Goal: Task Accomplishment & Management: Manage account settings

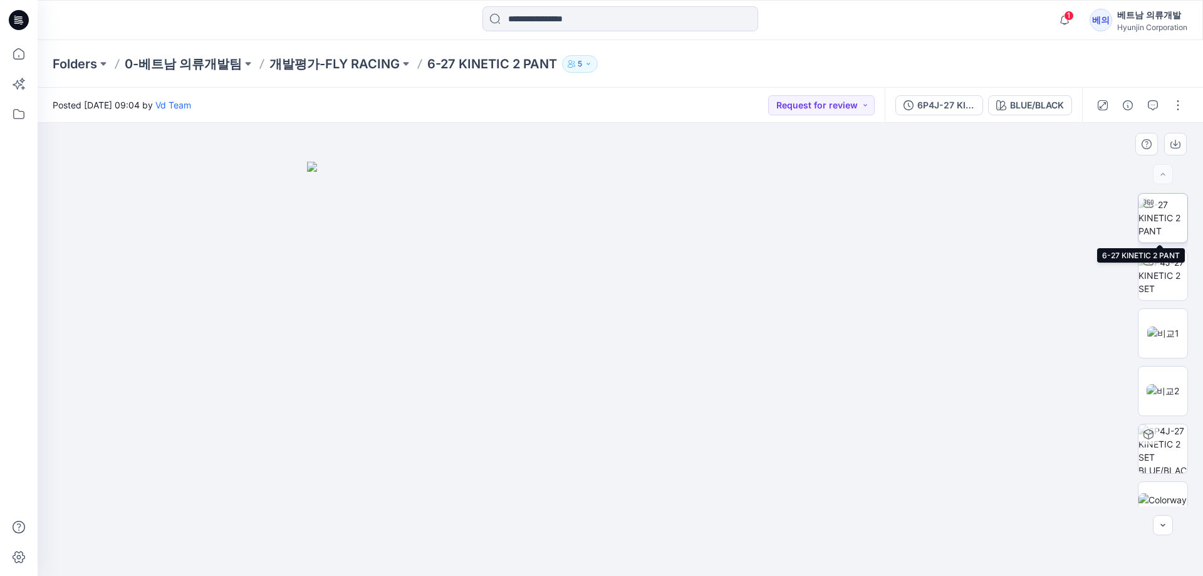
click at [1163, 209] on img at bounding box center [1162, 217] width 49 height 39
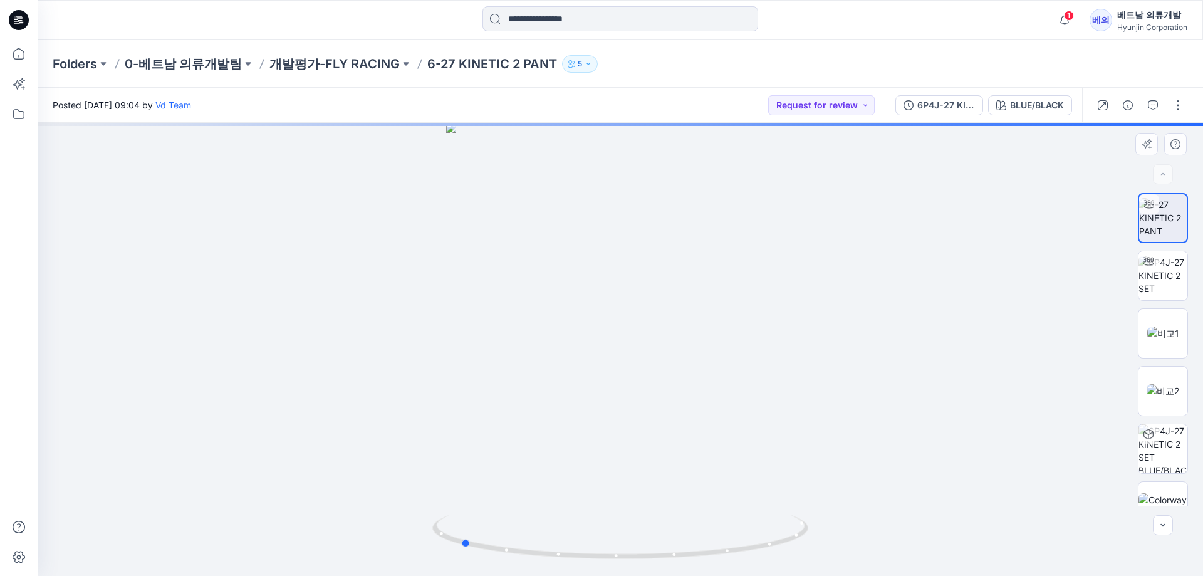
drag, startPoint x: 569, startPoint y: 338, endPoint x: 784, endPoint y: 349, distance: 215.1
click at [784, 349] on div at bounding box center [620, 349] width 1165 height 453
click at [1169, 286] on img at bounding box center [1162, 275] width 49 height 39
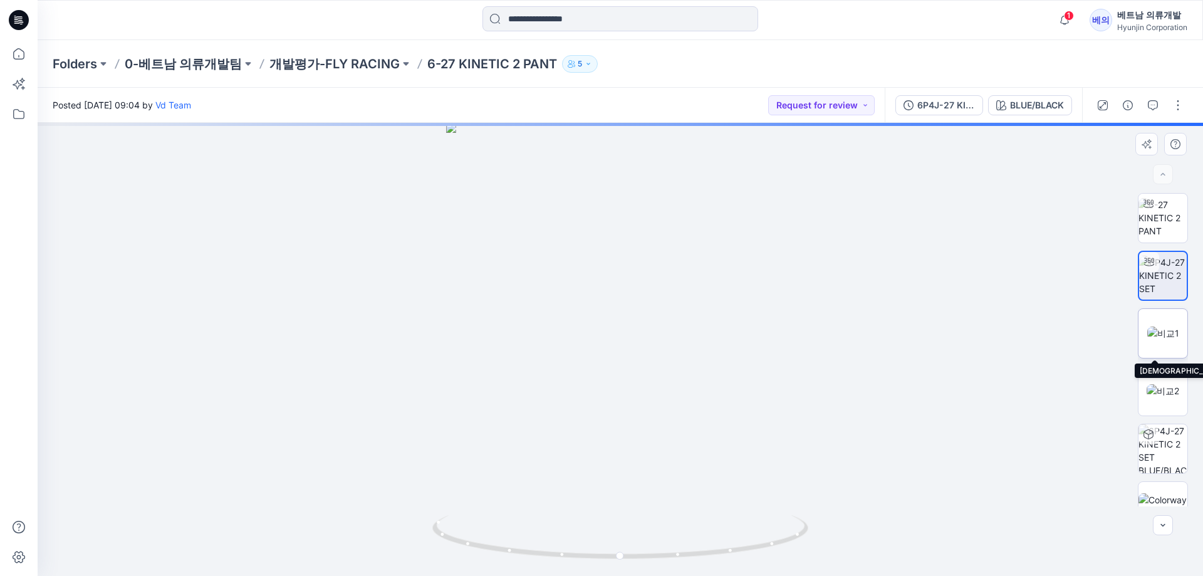
click at [1154, 339] on img at bounding box center [1163, 332] width 32 height 13
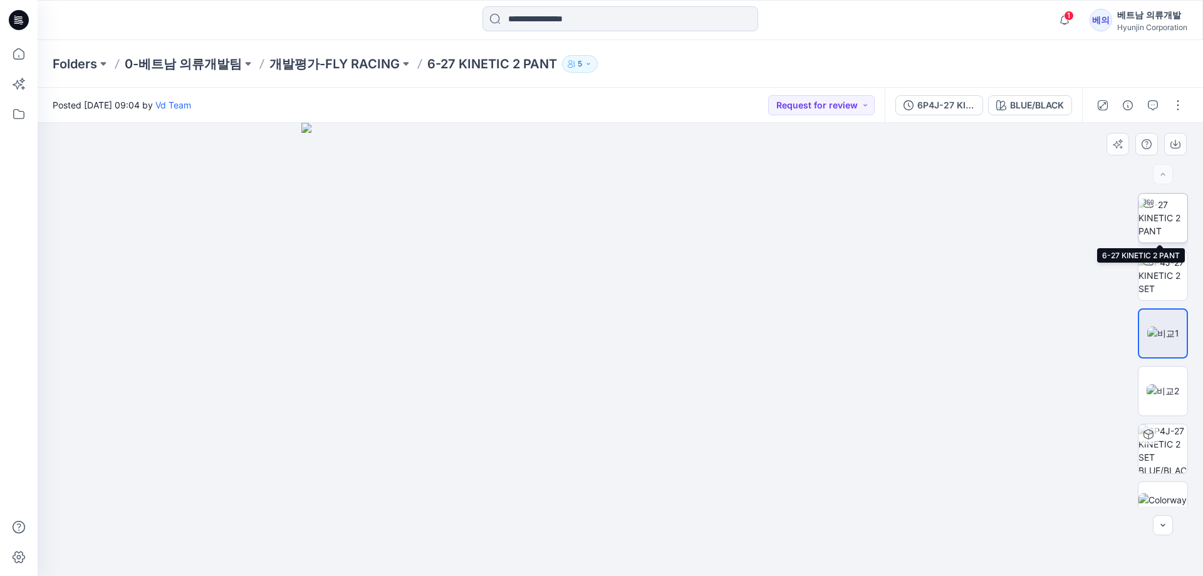
click at [1172, 228] on img at bounding box center [1162, 217] width 49 height 39
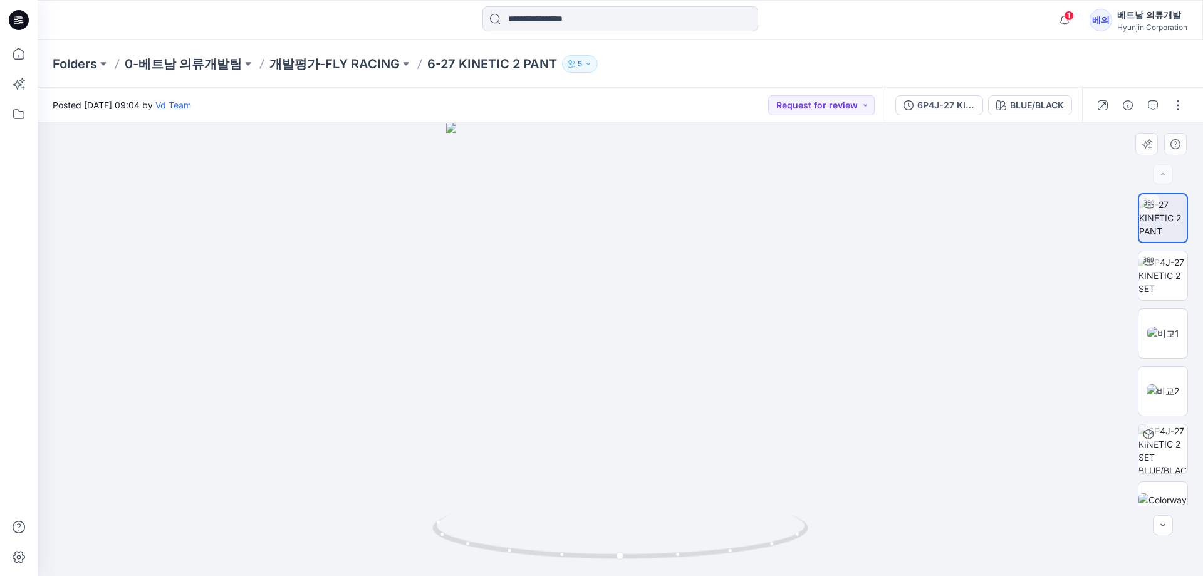
click at [1127, 282] on div at bounding box center [1162, 349] width 80 height 313
click at [1146, 389] on img at bounding box center [1162, 390] width 33 height 13
drag, startPoint x: 470, startPoint y: 367, endPoint x: 617, endPoint y: 376, distance: 146.8
click at [614, 376] on img at bounding box center [620, 349] width 638 height 453
click at [1027, 110] on div "BLUE/BLACK" at bounding box center [1037, 105] width 54 height 14
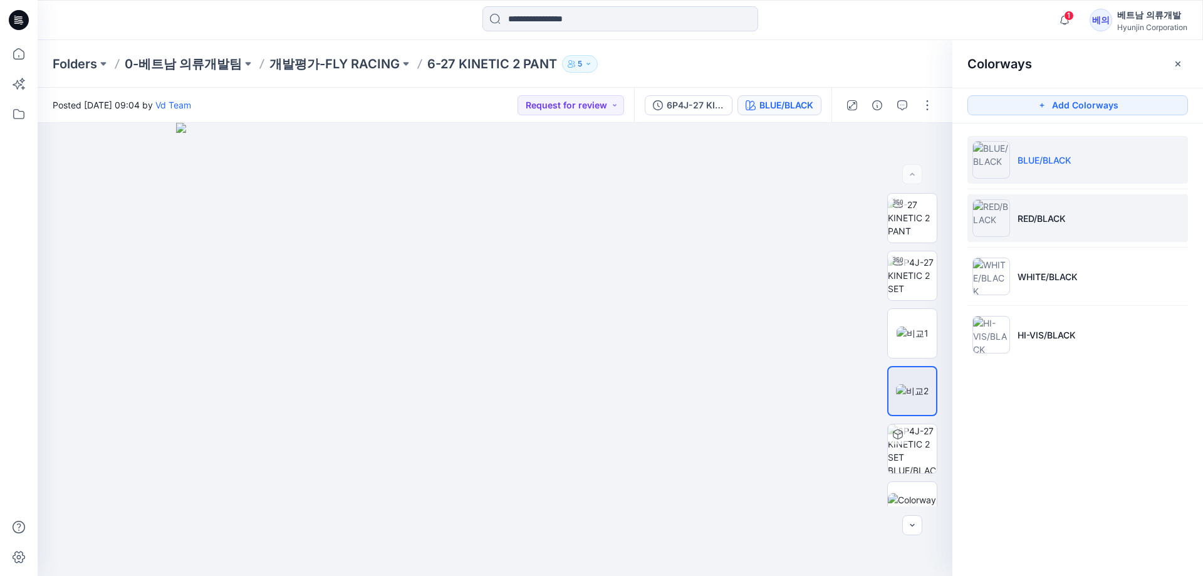
click at [991, 218] on img at bounding box center [991, 218] width 38 height 38
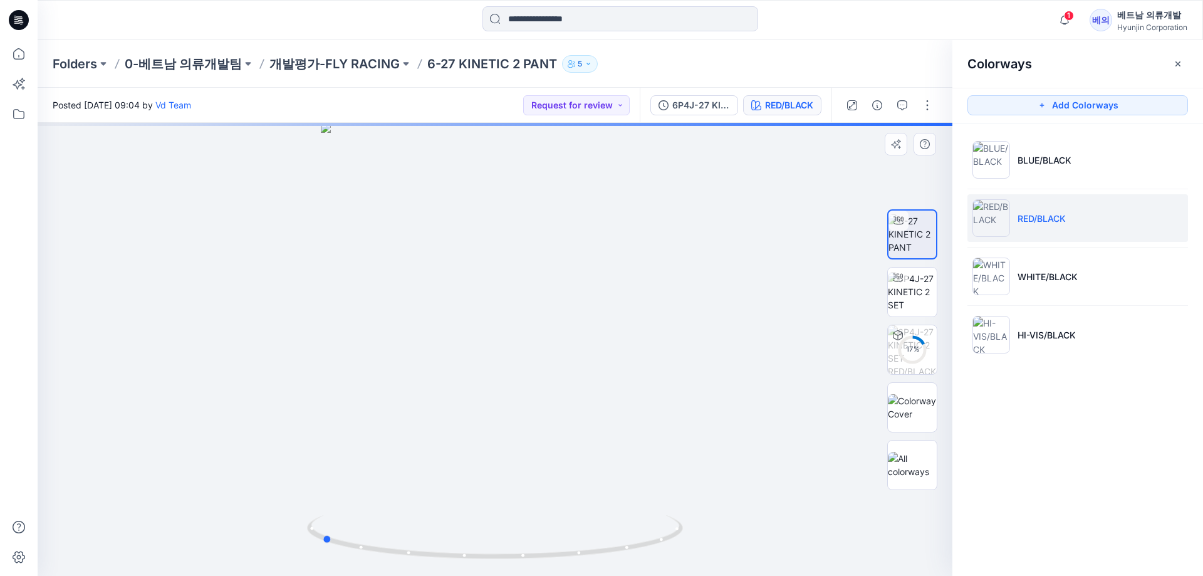
drag, startPoint x: 697, startPoint y: 440, endPoint x: 524, endPoint y: 430, distance: 173.8
click at [524, 430] on div at bounding box center [495, 349] width 914 height 453
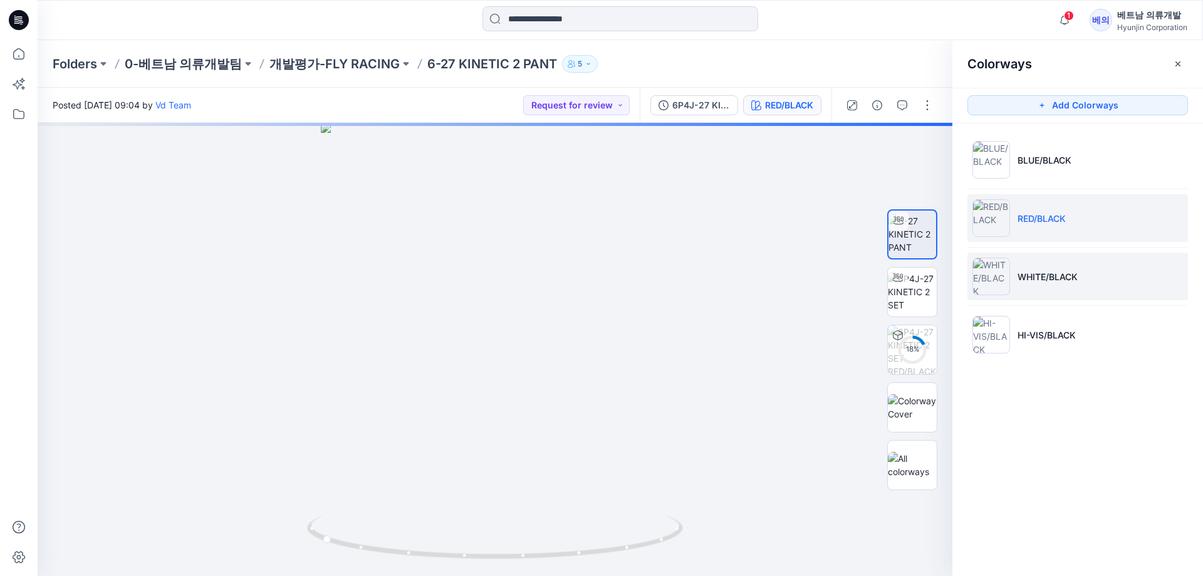
click at [1037, 270] on p "WHITE/BLACK" at bounding box center [1047, 276] width 60 height 13
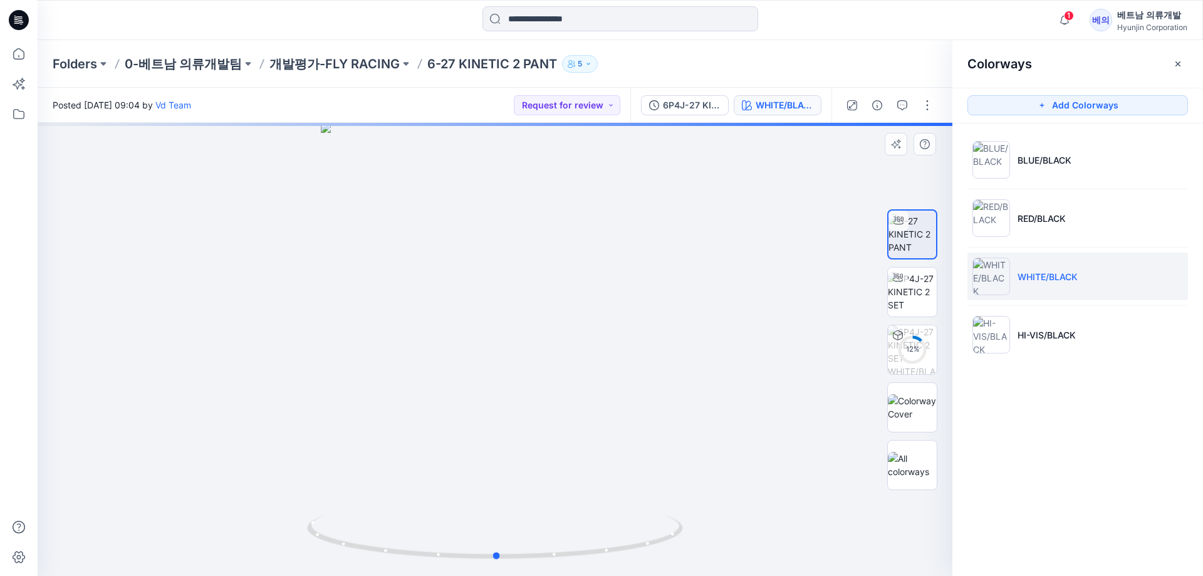
drag, startPoint x: 762, startPoint y: 436, endPoint x: 762, endPoint y: 444, distance: 8.1
click at [763, 444] on div at bounding box center [495, 349] width 914 height 453
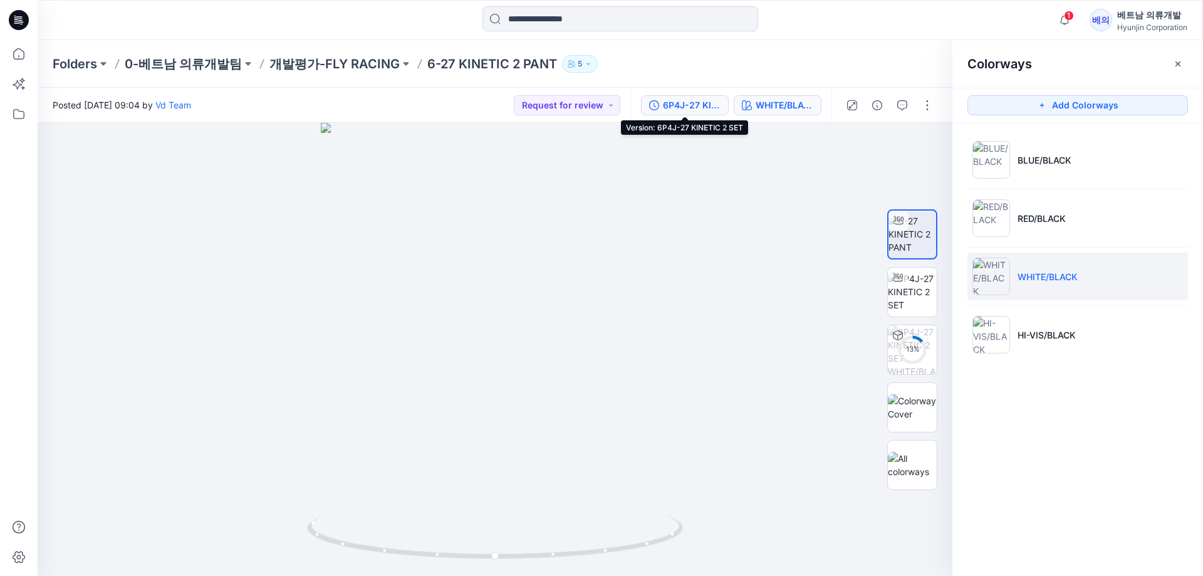
click at [691, 109] on div "6P4J-27 KINETIC 2 SET" at bounding box center [692, 105] width 58 height 14
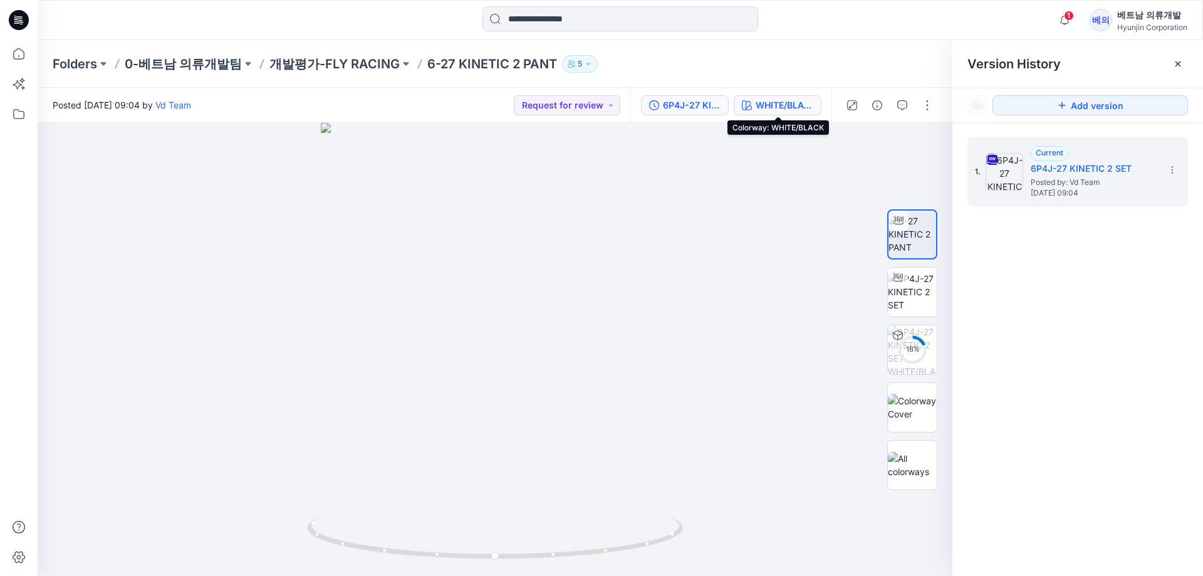
click at [749, 107] on icon "button" at bounding box center [747, 105] width 10 height 10
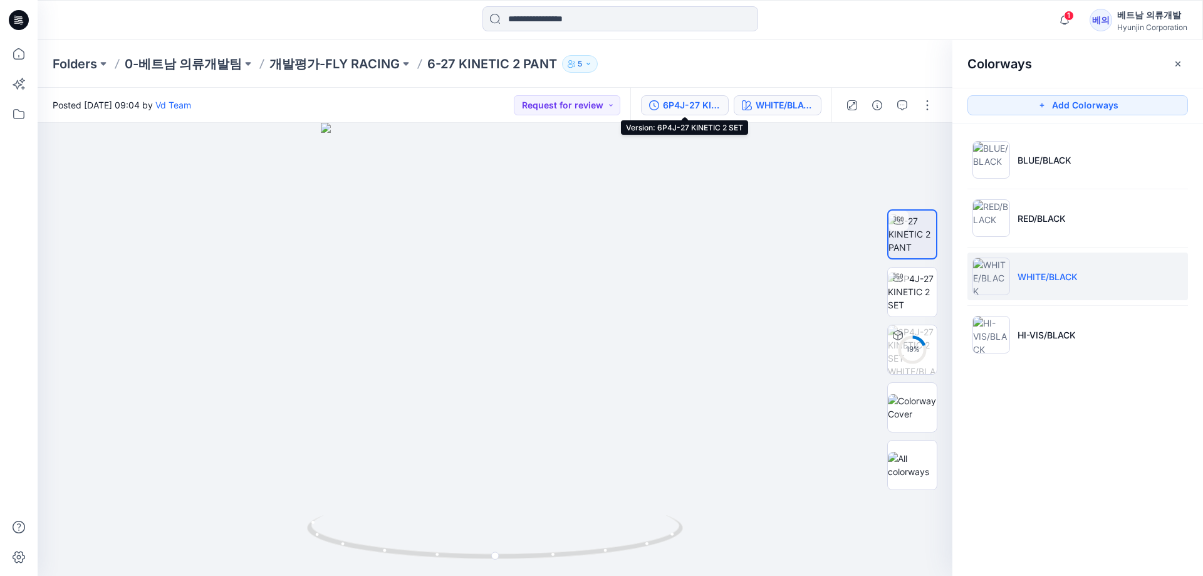
click at [678, 105] on div "6P4J-27 KINETIC 2 SET" at bounding box center [692, 105] width 58 height 14
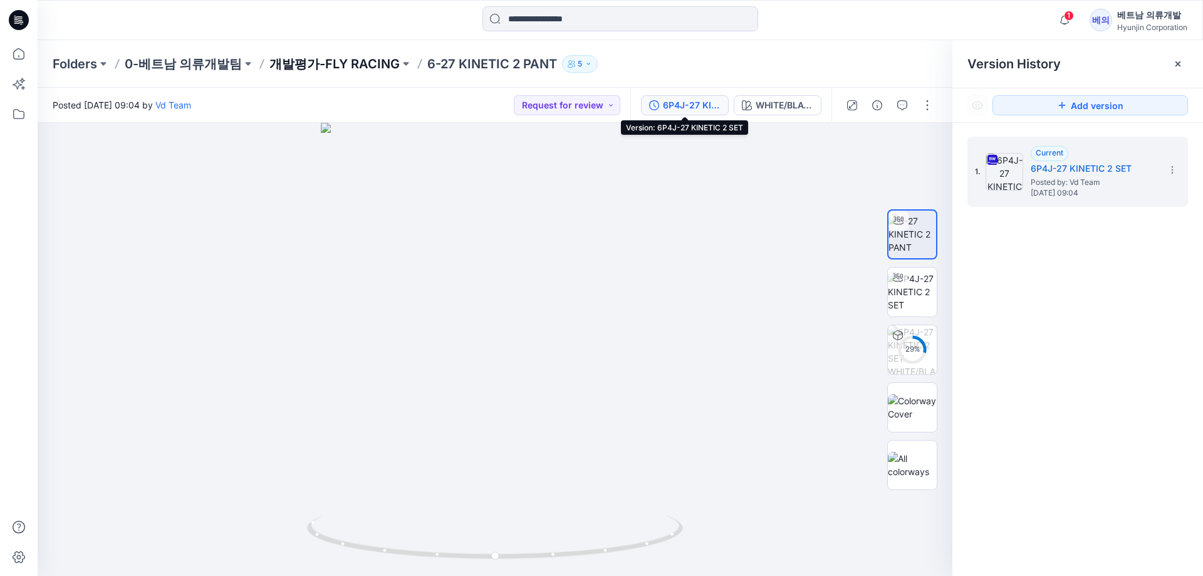
click at [316, 65] on p "개발평가-FLY RACING" at bounding box center [334, 64] width 130 height 18
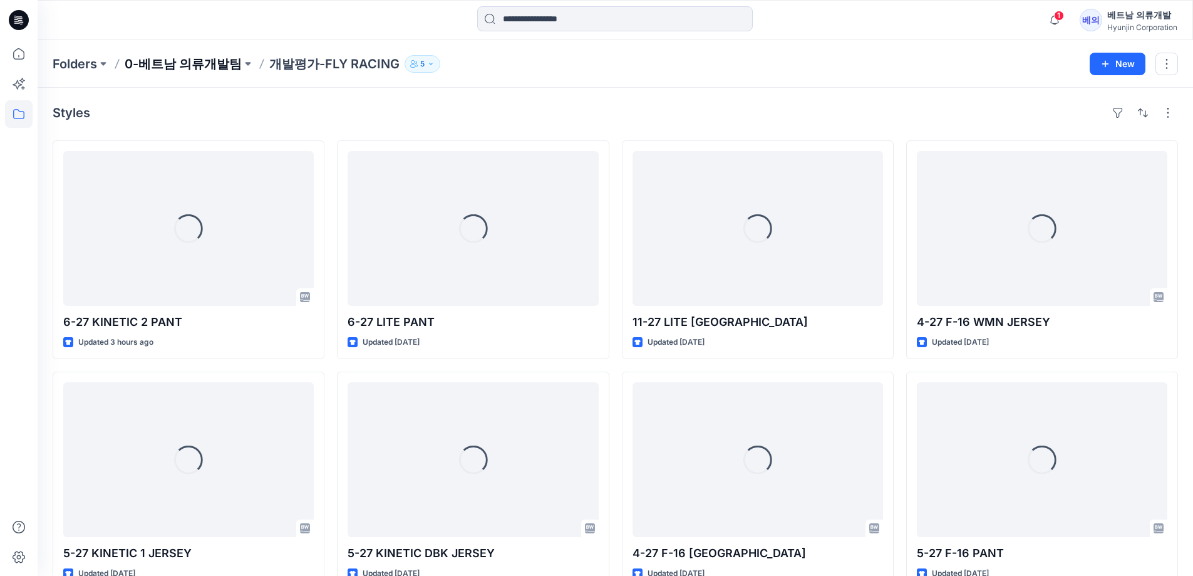
click at [172, 67] on p "0-베트남 의류개발팀" at bounding box center [183, 64] width 117 height 18
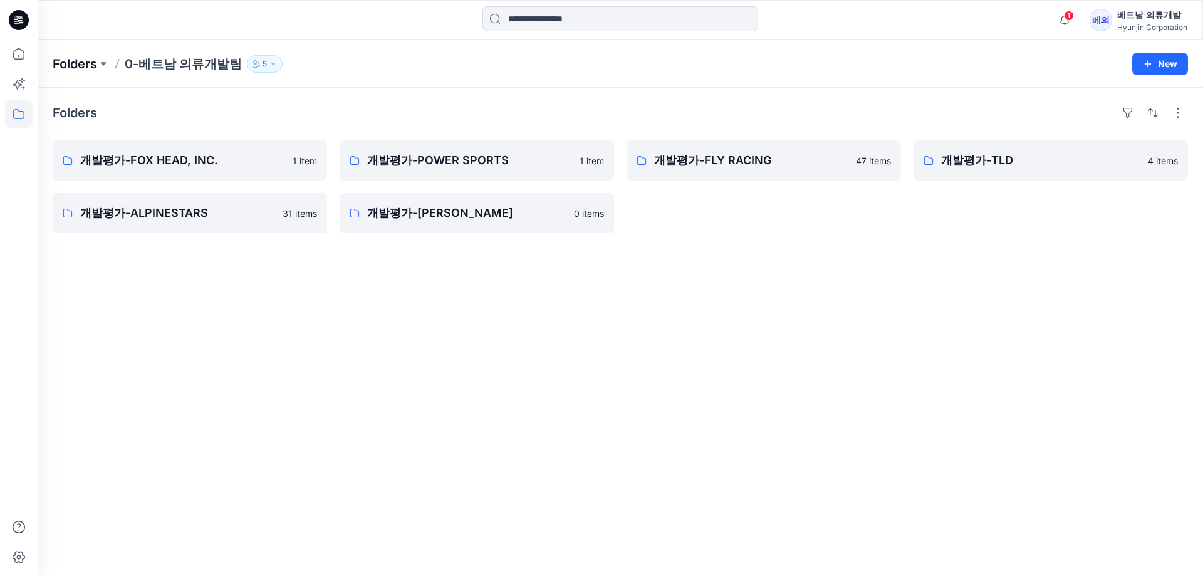
click at [78, 63] on p "Folders" at bounding box center [75, 64] width 44 height 18
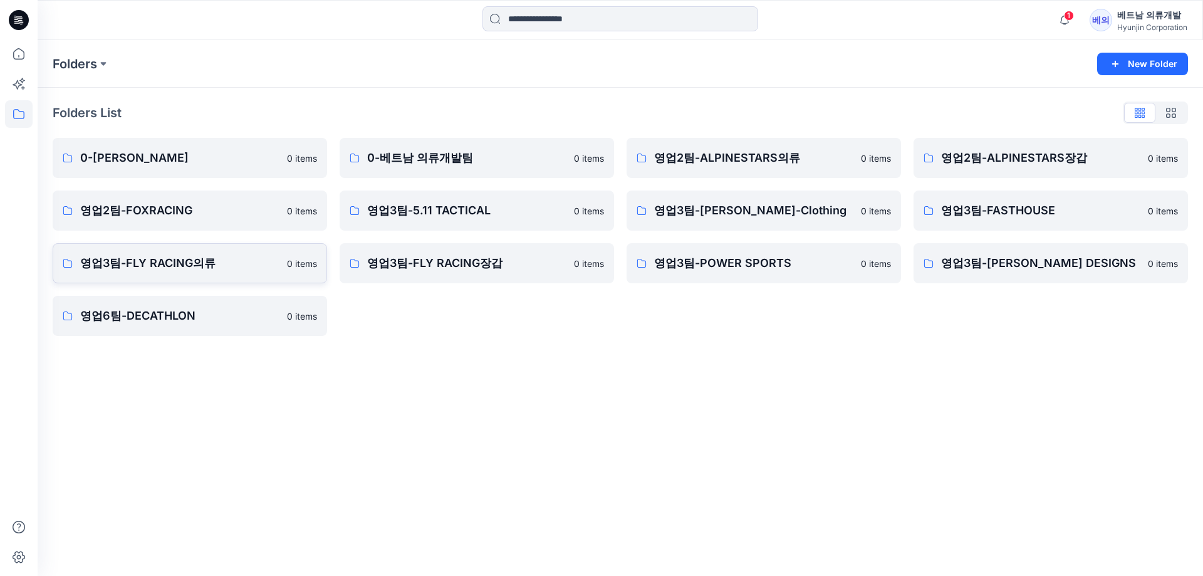
click at [215, 246] on link "영업3팀-FLY RACING의류 0 items" at bounding box center [190, 263] width 274 height 40
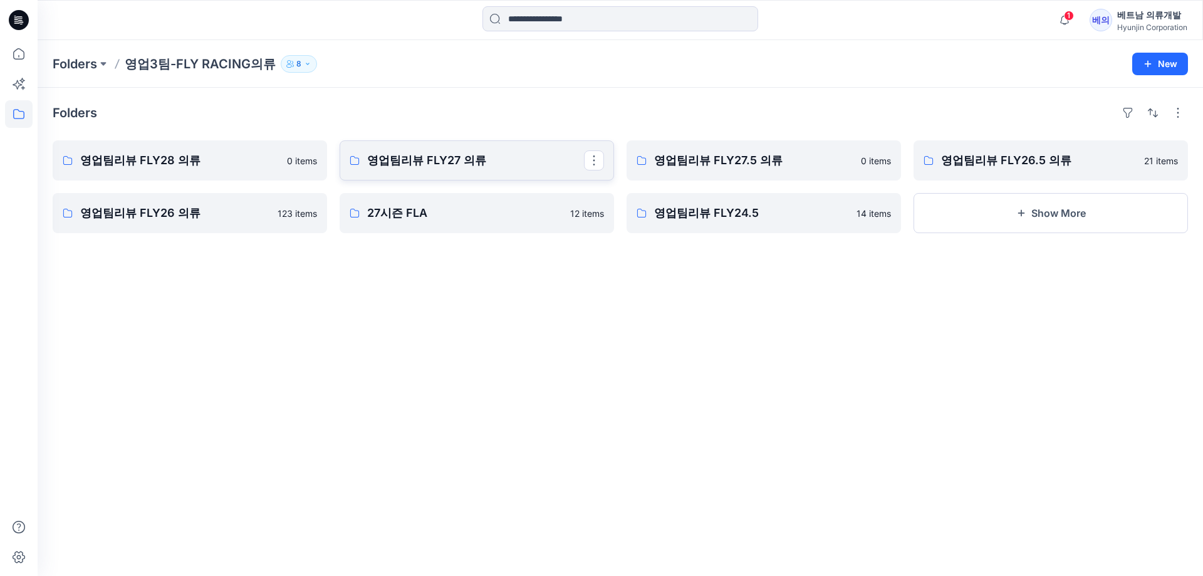
click at [472, 162] on p "영업팀리뷰 FLY27 의류" at bounding box center [475, 161] width 217 height 18
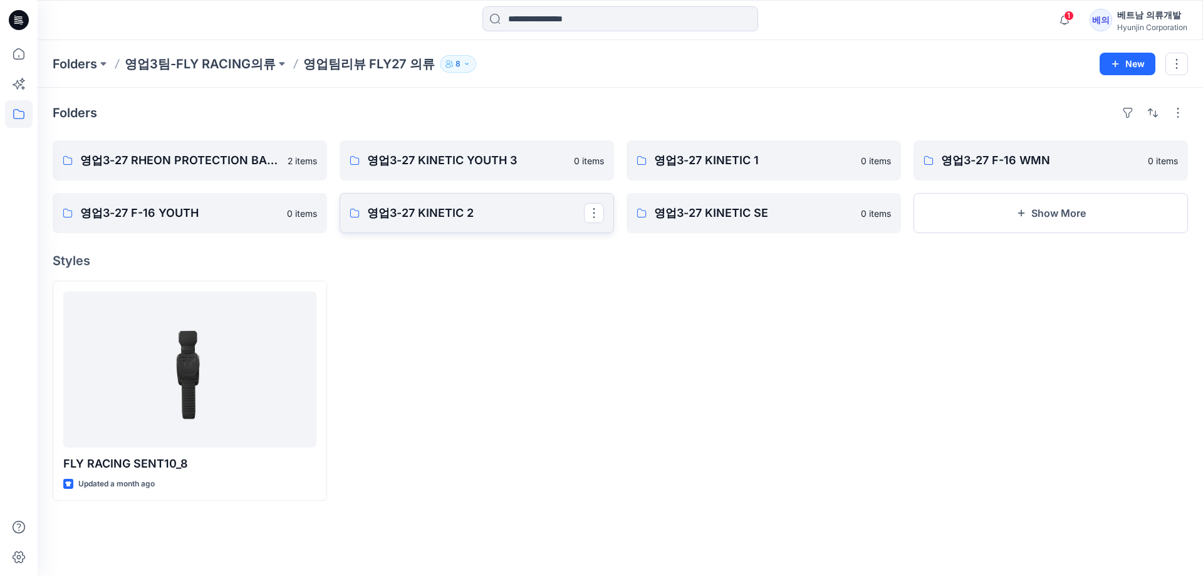
click at [442, 218] on p "영업3-27 KINETIC 2" at bounding box center [475, 213] width 217 height 18
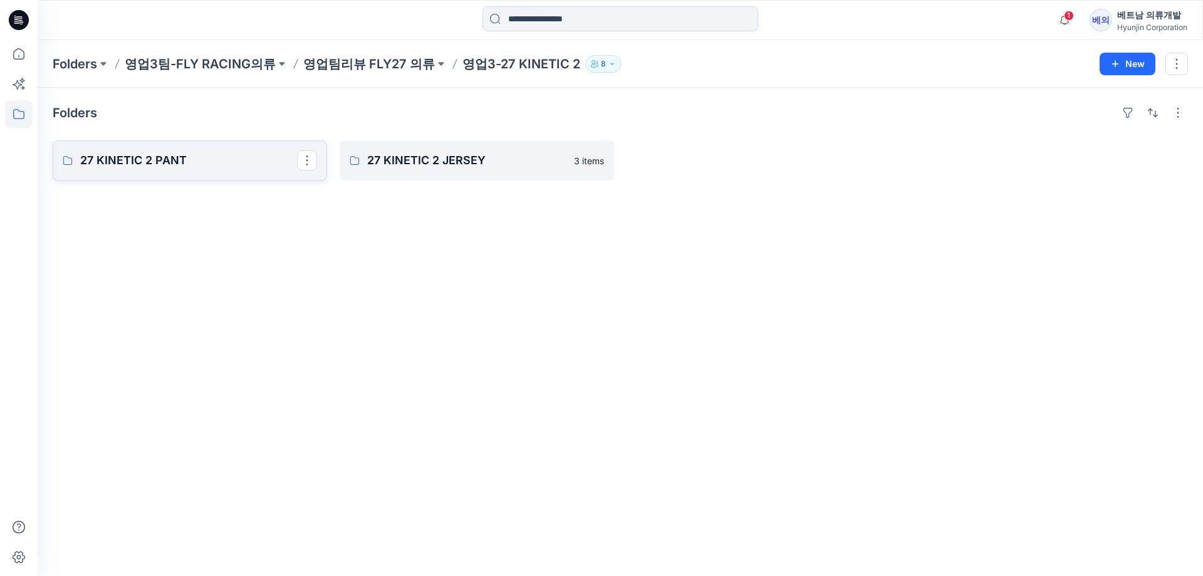
click at [157, 153] on p "27 KINETIC 2 PANT" at bounding box center [188, 161] width 217 height 18
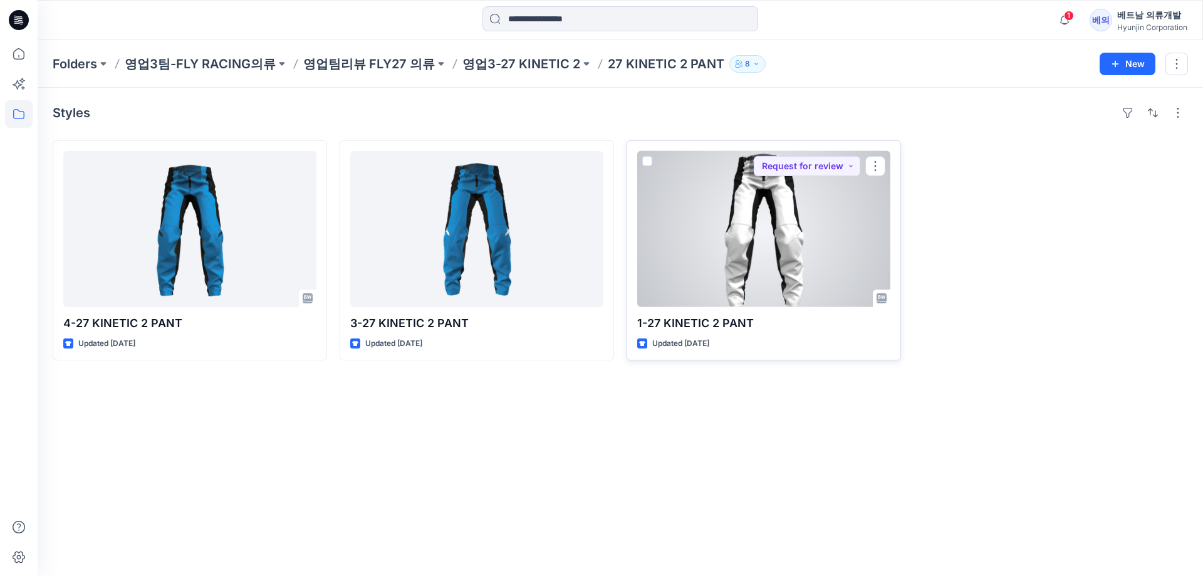
click at [698, 256] on div at bounding box center [763, 229] width 253 height 156
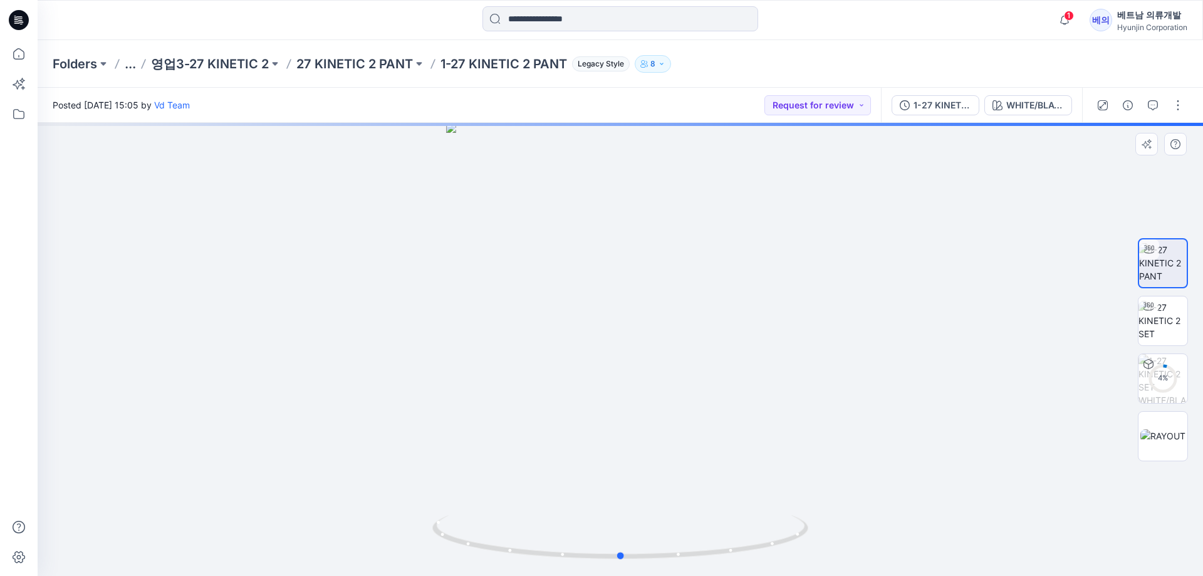
click at [689, 368] on div at bounding box center [620, 349] width 1165 height 453
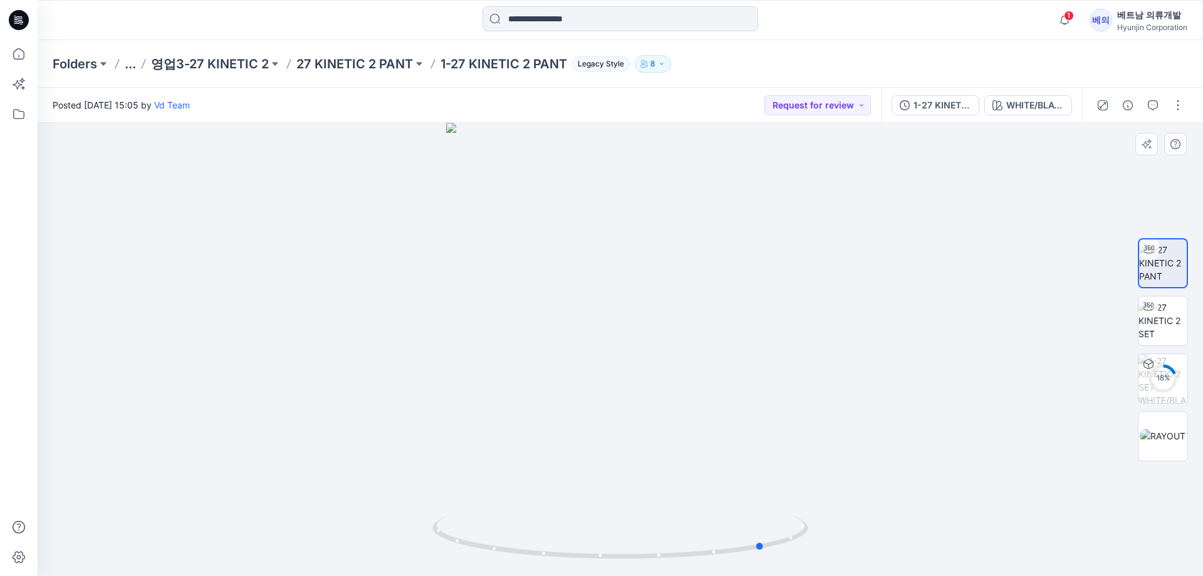
drag, startPoint x: 529, startPoint y: 375, endPoint x: 673, endPoint y: 372, distance: 144.7
click at [685, 376] on div at bounding box center [620, 349] width 1165 height 453
click at [366, 65] on p "27 KINETIC 2 PANT" at bounding box center [354, 64] width 116 height 18
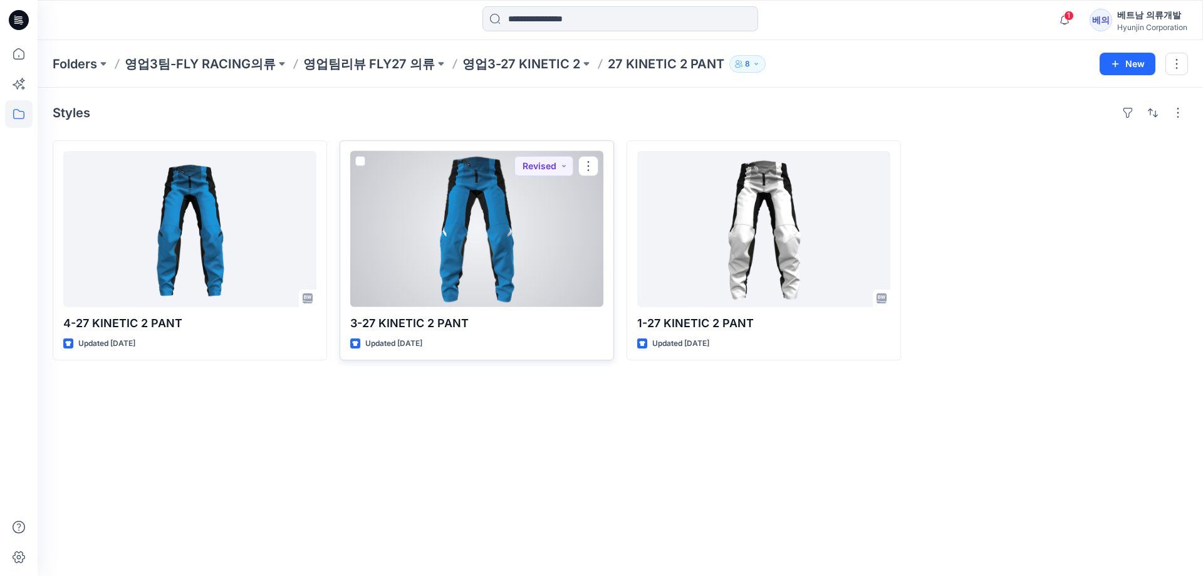
click at [477, 270] on div at bounding box center [476, 229] width 253 height 156
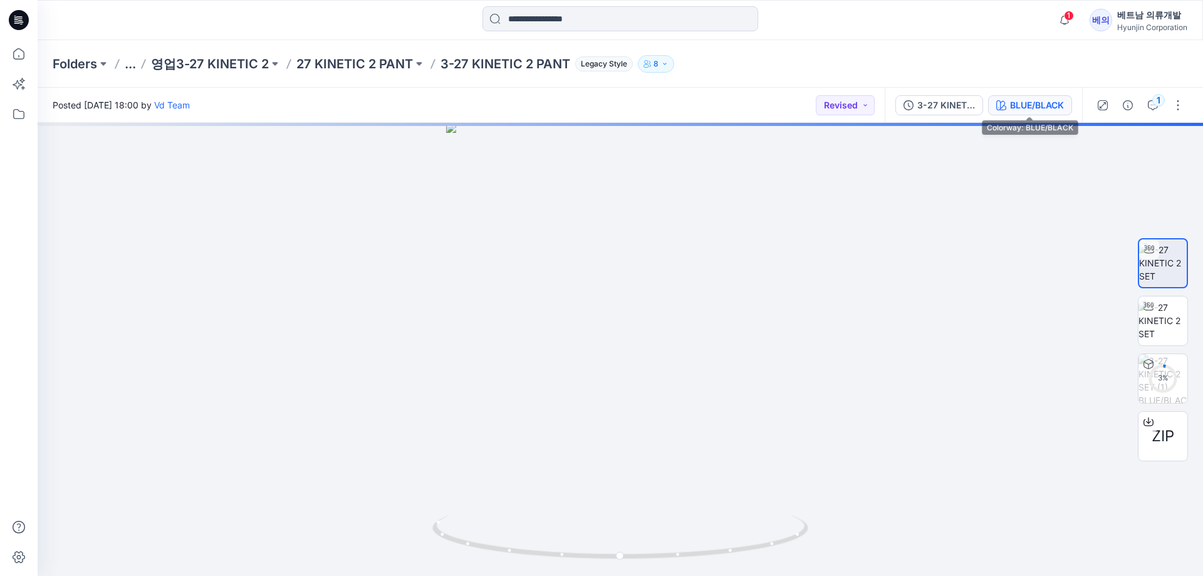
click at [1043, 114] on button "BLUE/BLACK" at bounding box center [1030, 105] width 84 height 20
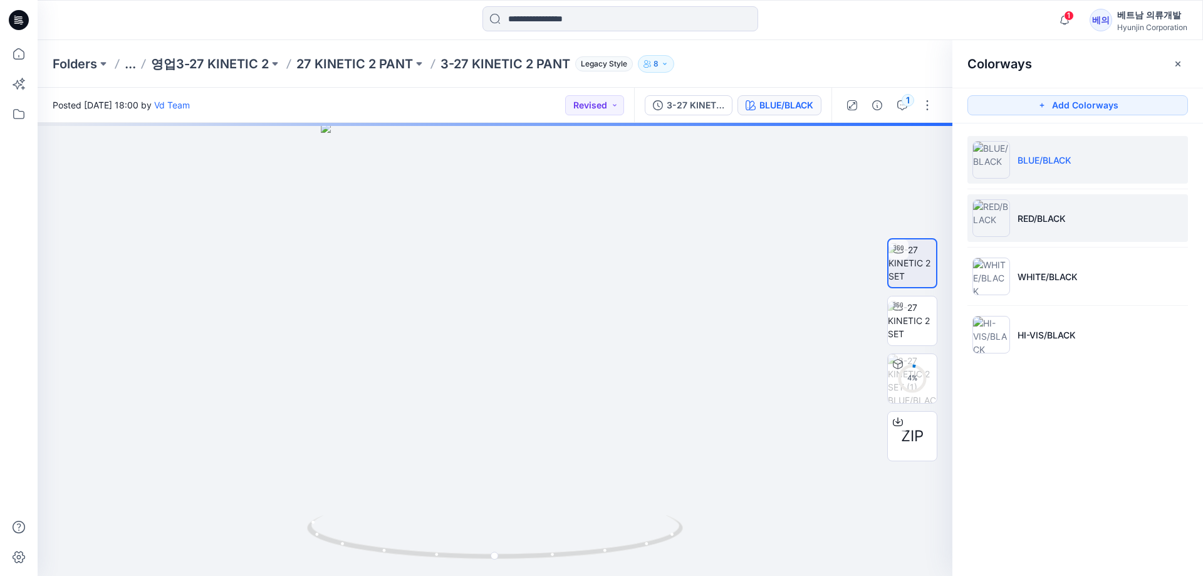
click at [1007, 220] on img at bounding box center [991, 218] width 38 height 38
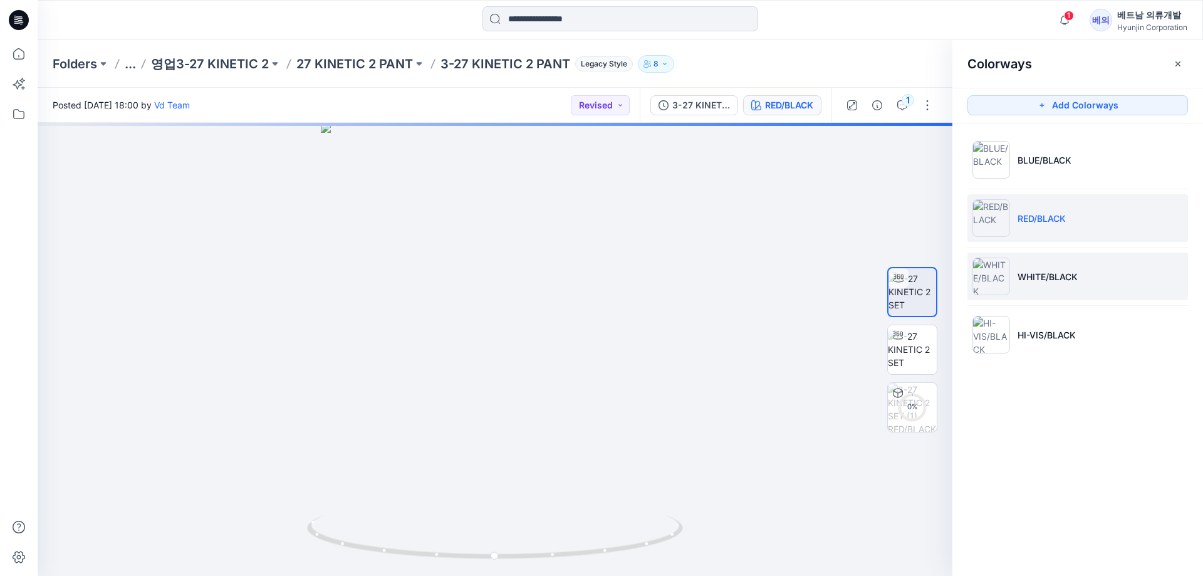
click at [990, 287] on img at bounding box center [991, 276] width 38 height 38
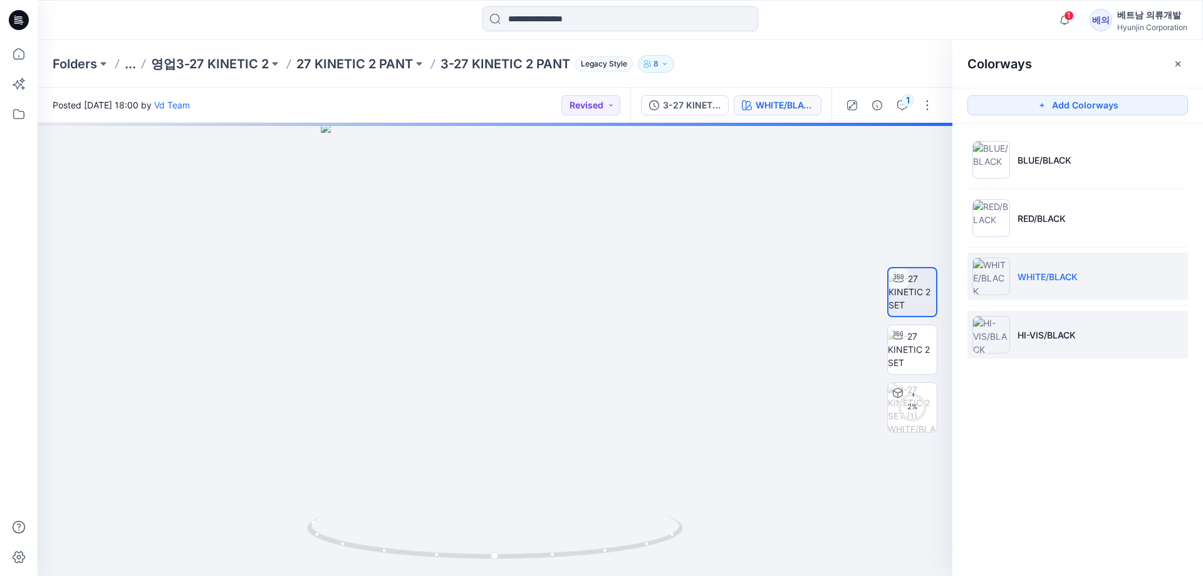
click at [1018, 336] on p "HI-VIS/BLACK" at bounding box center [1046, 334] width 58 height 13
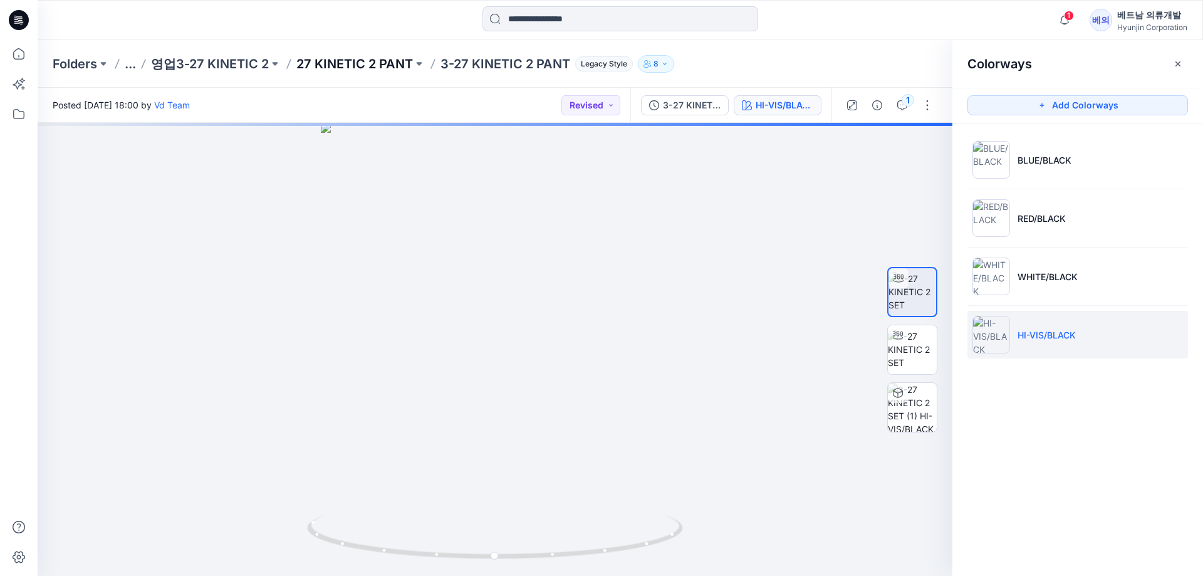
click at [306, 56] on p "27 KINETIC 2 PANT" at bounding box center [354, 64] width 116 height 18
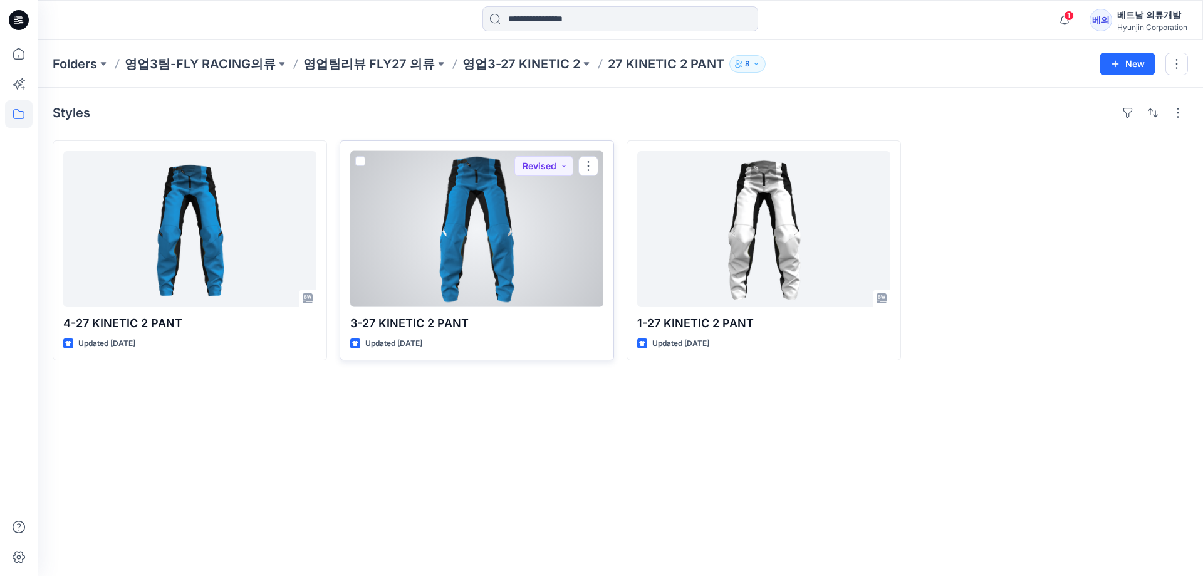
click at [512, 257] on div at bounding box center [476, 229] width 253 height 156
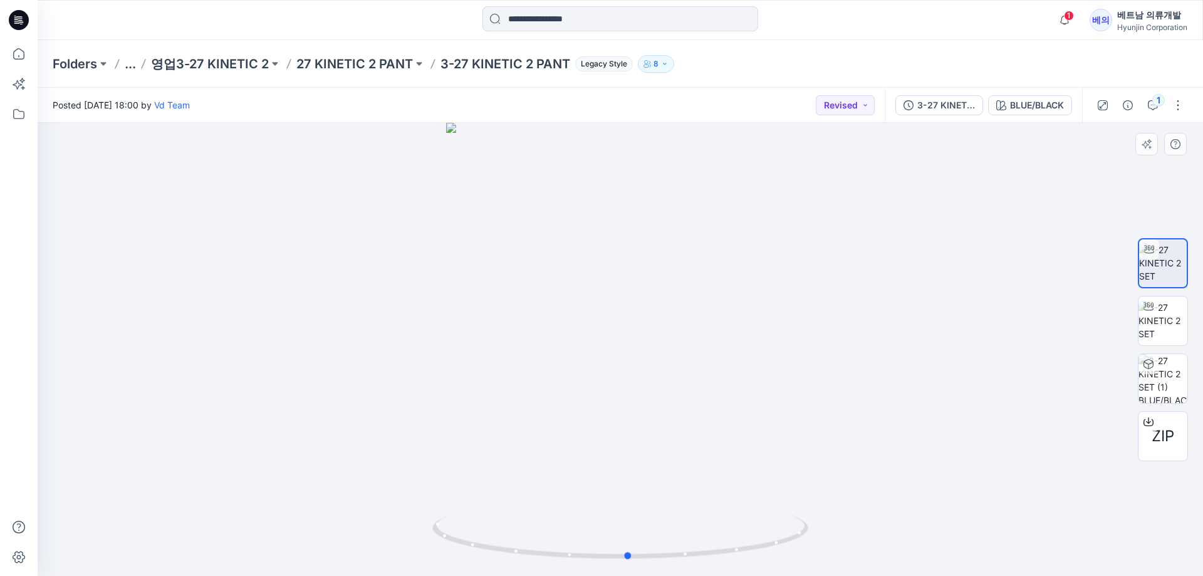
drag, startPoint x: 519, startPoint y: 332, endPoint x: 493, endPoint y: 334, distance: 25.8
click at [493, 334] on div at bounding box center [620, 349] width 1165 height 453
click at [1042, 115] on button "BLUE/BLACK" at bounding box center [1030, 105] width 84 height 20
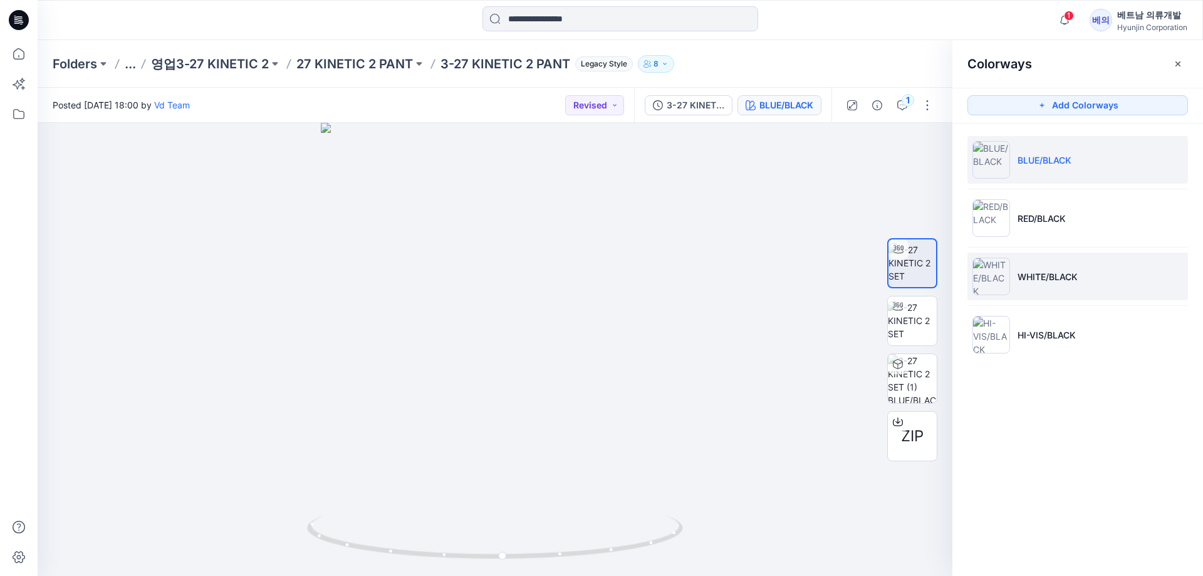
click at [982, 272] on img at bounding box center [991, 276] width 38 height 38
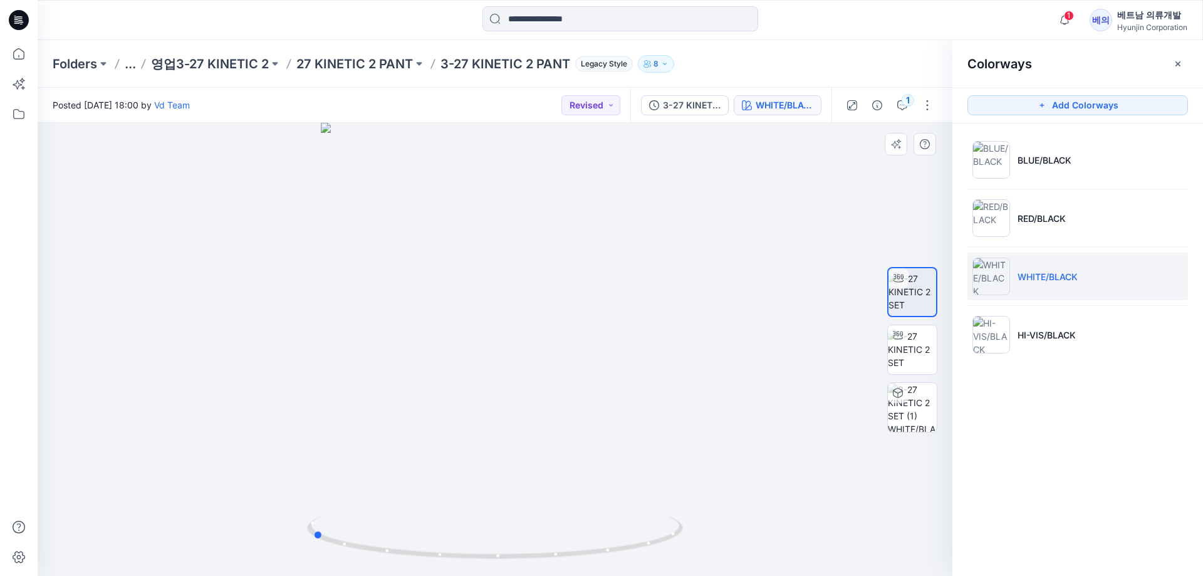
drag, startPoint x: 410, startPoint y: 371, endPoint x: 603, endPoint y: 380, distance: 193.1
click at [603, 380] on div at bounding box center [495, 349] width 914 height 453
click at [366, 60] on p "27 KINETIC 2 PANT" at bounding box center [354, 64] width 116 height 18
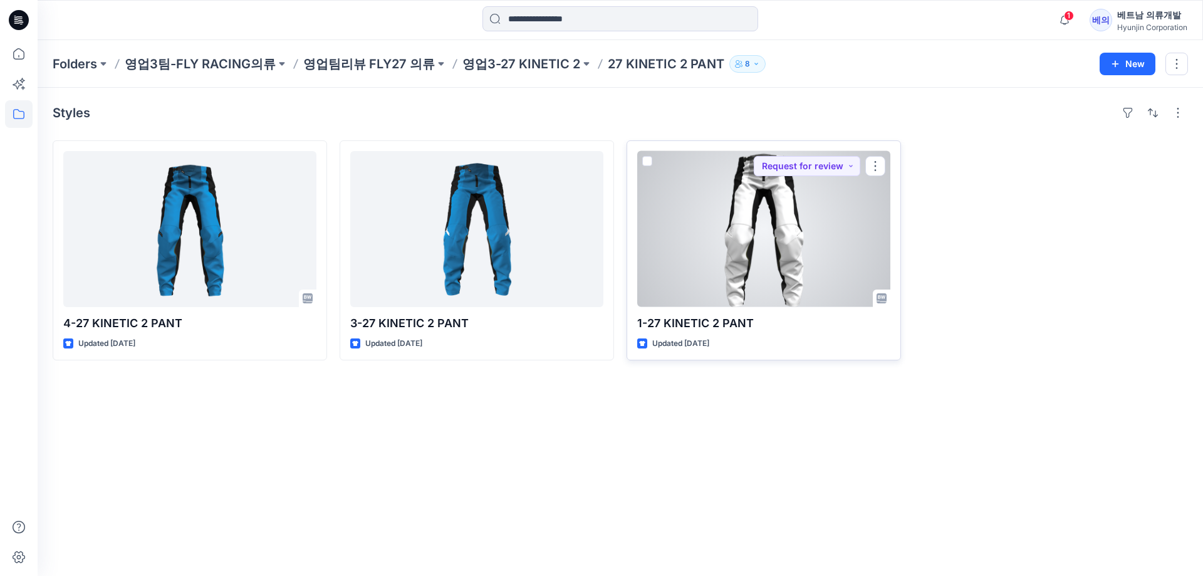
click at [744, 239] on div at bounding box center [763, 229] width 253 height 156
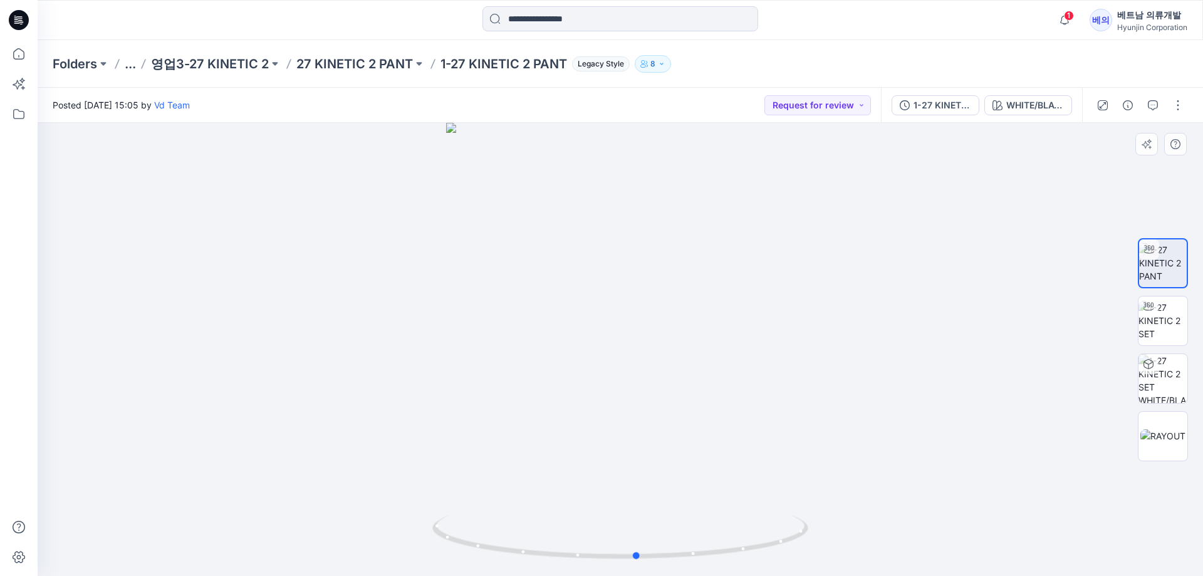
drag, startPoint x: 524, startPoint y: 375, endPoint x: 502, endPoint y: 360, distance: 26.4
click at [527, 363] on div at bounding box center [620, 349] width 1165 height 453
drag, startPoint x: 558, startPoint y: 386, endPoint x: 579, endPoint y: 333, distance: 57.1
click at [769, 393] on div at bounding box center [620, 349] width 1165 height 453
click at [357, 61] on p "27 KINETIC 2 PANT" at bounding box center [354, 64] width 116 height 18
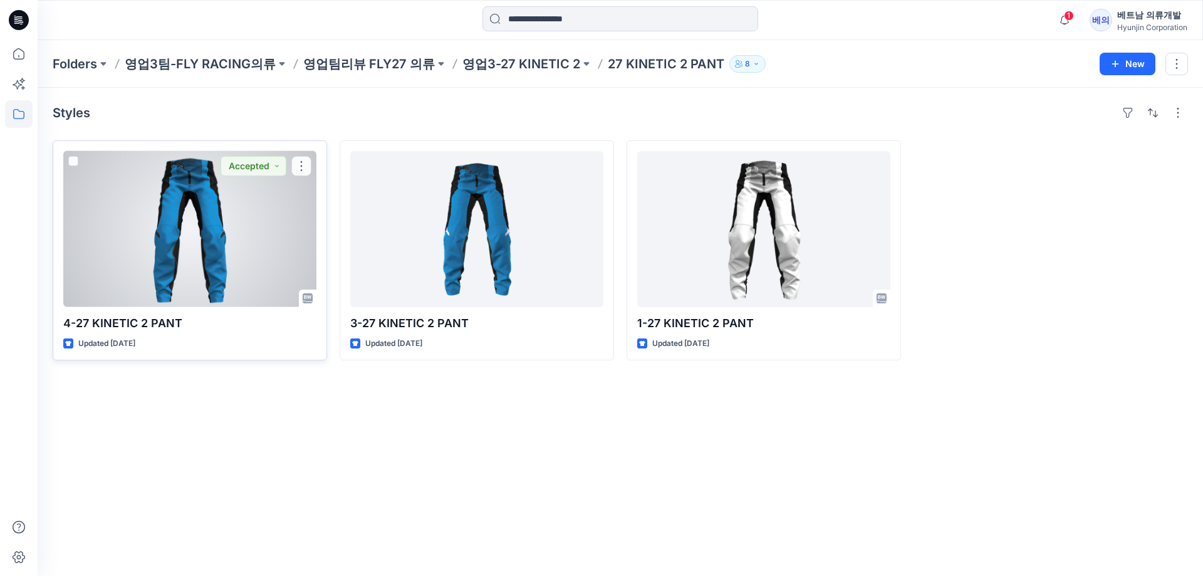
click at [221, 252] on div at bounding box center [189, 229] width 253 height 156
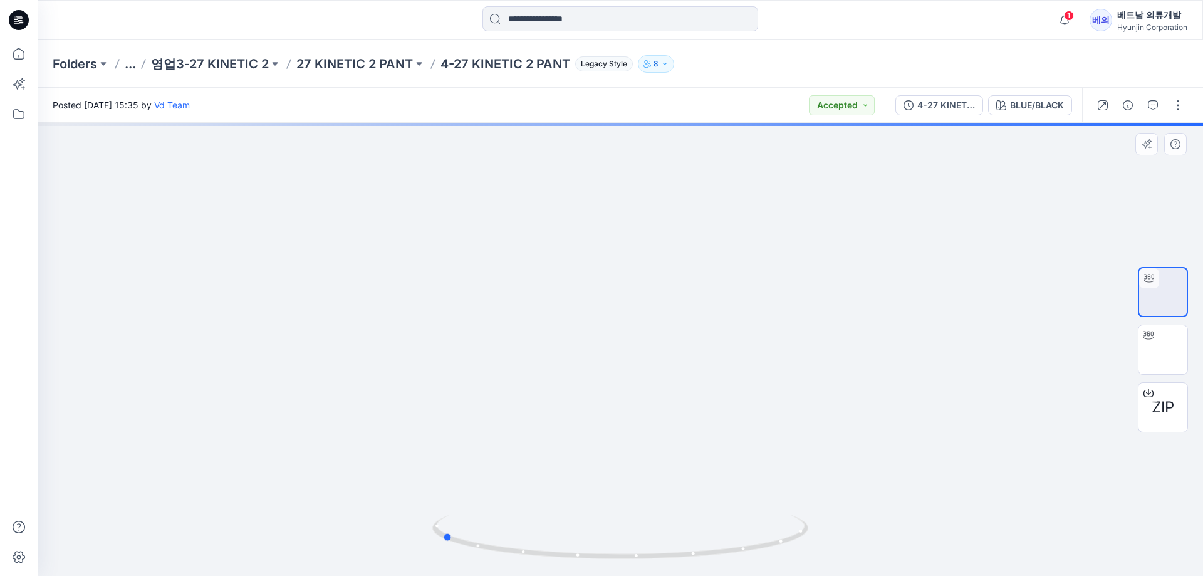
drag, startPoint x: 485, startPoint y: 379, endPoint x: 684, endPoint y: 386, distance: 198.7
click at [684, 386] on div at bounding box center [620, 349] width 1165 height 453
click at [1032, 106] on div "BLUE/BLACK" at bounding box center [1037, 105] width 54 height 14
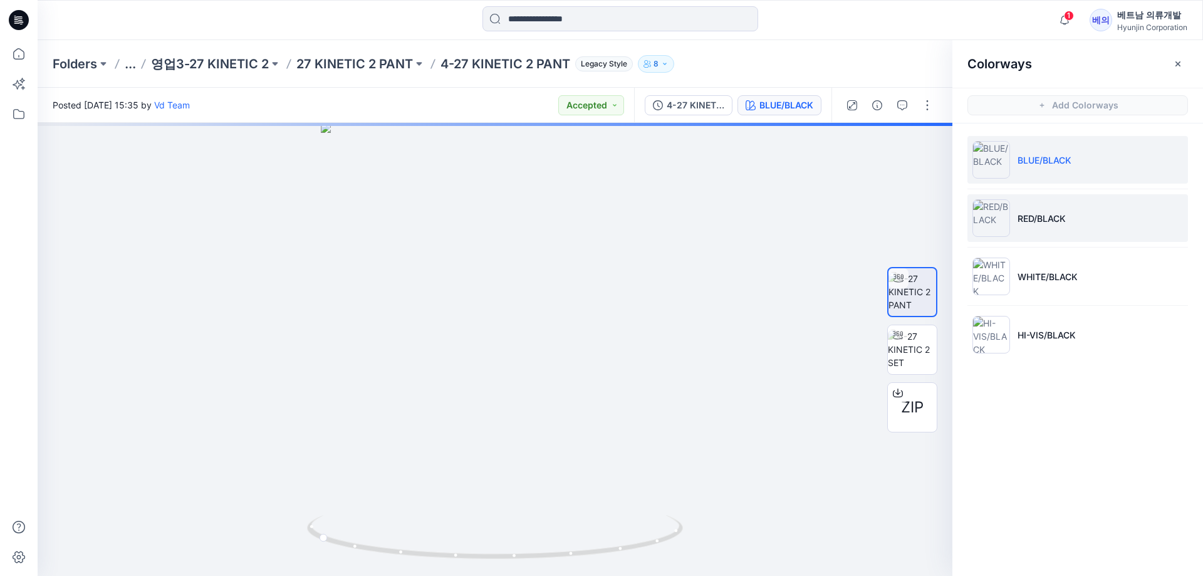
click at [990, 211] on img at bounding box center [991, 218] width 38 height 38
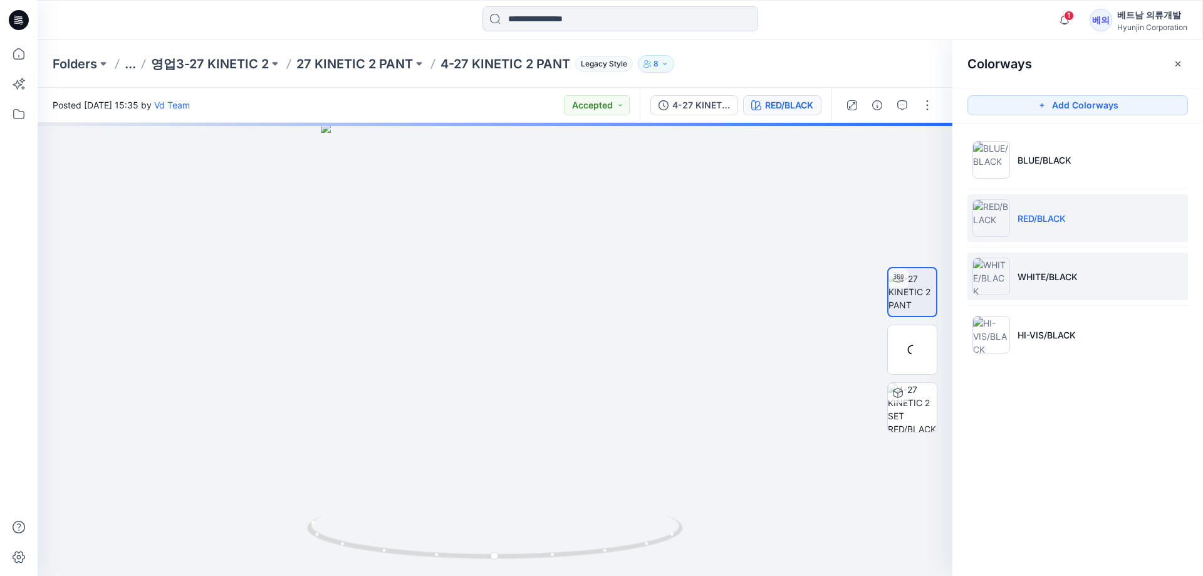
click at [992, 277] on img at bounding box center [991, 276] width 38 height 38
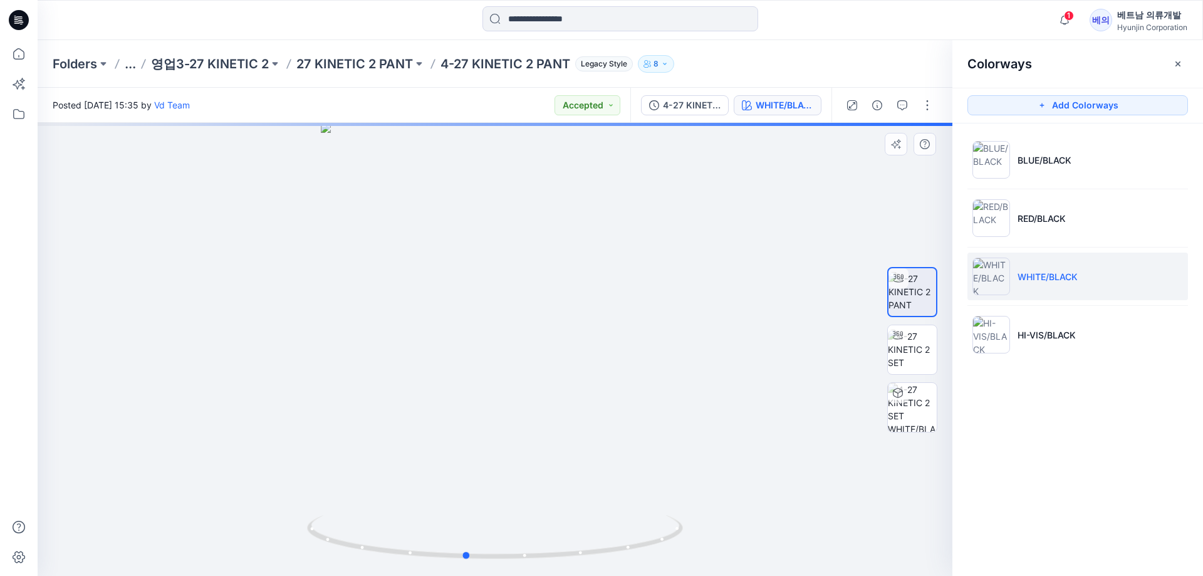
drag, startPoint x: 435, startPoint y: 386, endPoint x: 400, endPoint y: 377, distance: 36.8
click at [400, 377] on div at bounding box center [495, 349] width 914 height 453
click at [1004, 334] on img at bounding box center [991, 335] width 38 height 38
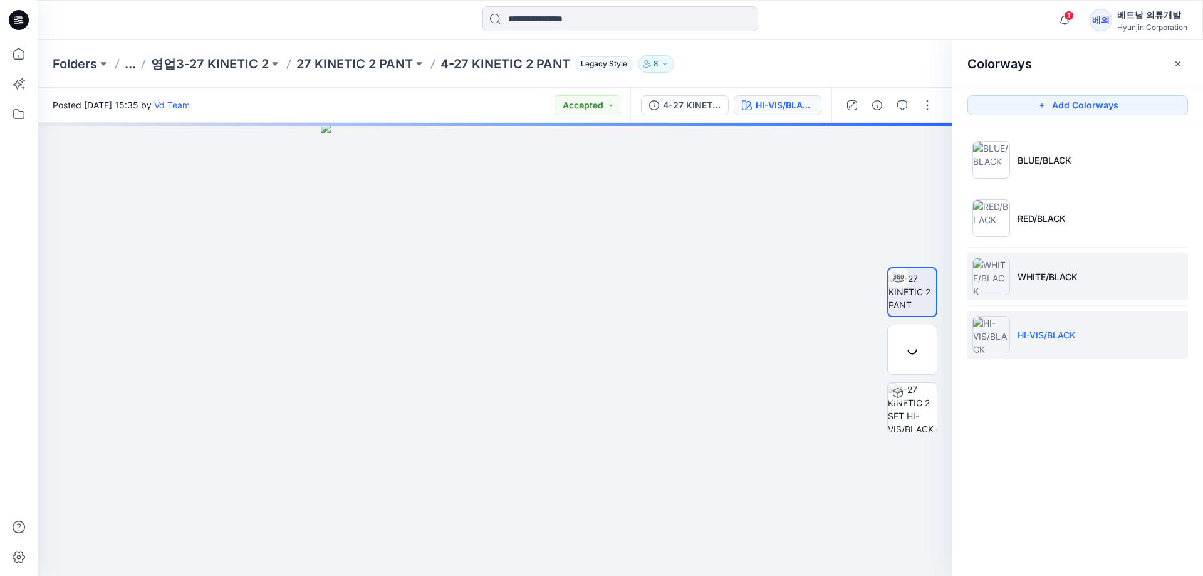
click at [1005, 281] on img at bounding box center [991, 276] width 38 height 38
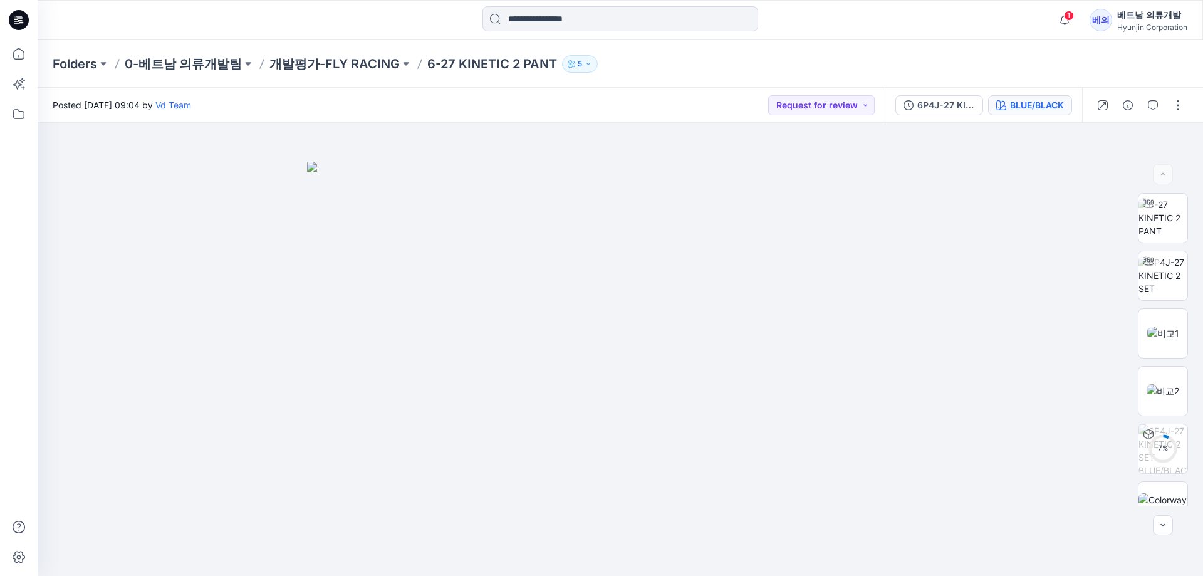
click at [1040, 106] on div "BLUE/BLACK" at bounding box center [1037, 105] width 54 height 14
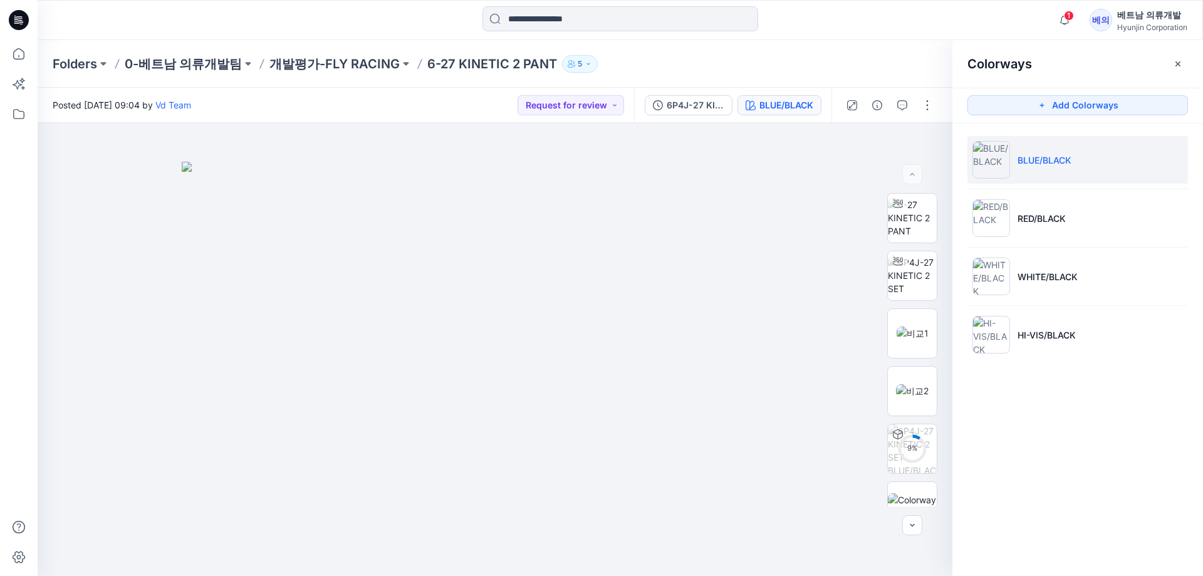
click at [987, 157] on img at bounding box center [991, 160] width 38 height 38
drag, startPoint x: 573, startPoint y: 396, endPoint x: 514, endPoint y: 388, distance: 60.0
click at [495, 388] on div at bounding box center [495, 349] width 914 height 453
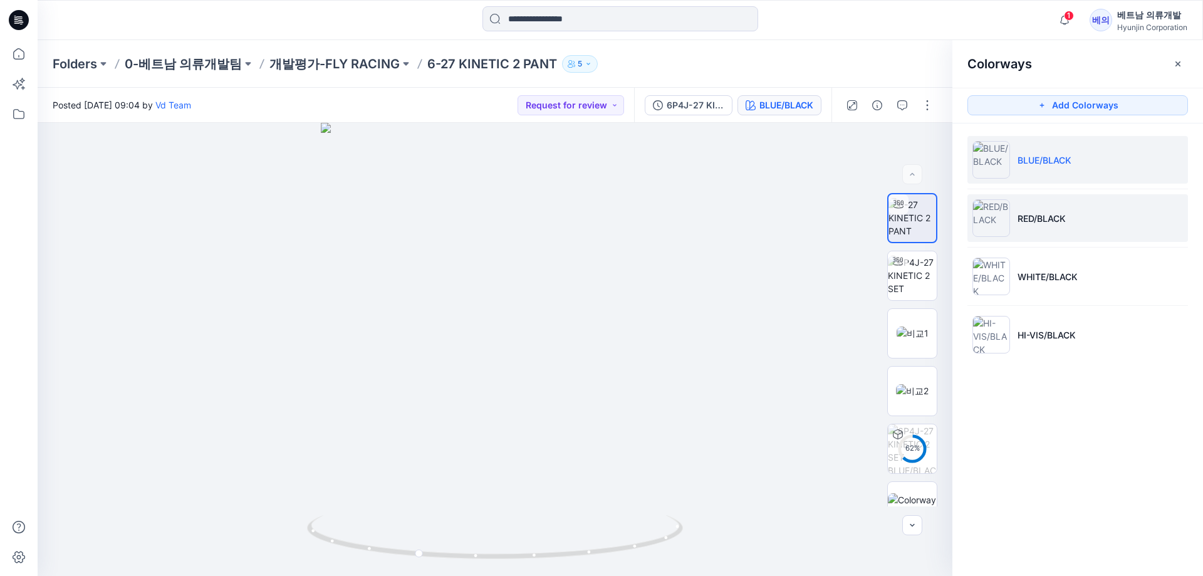
click at [998, 219] on img at bounding box center [991, 218] width 38 height 38
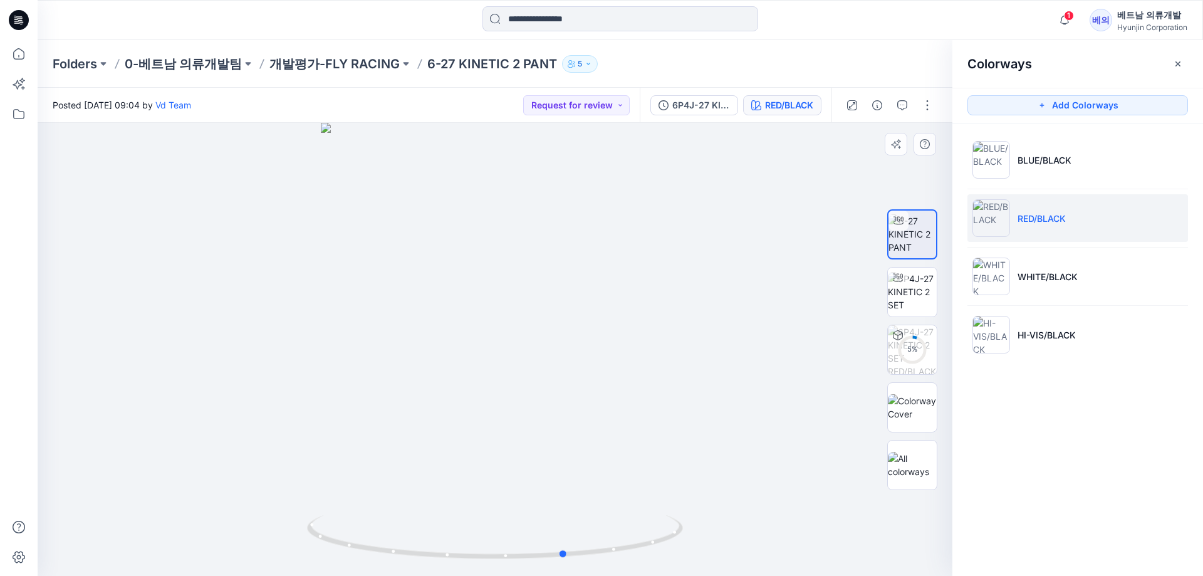
drag, startPoint x: 631, startPoint y: 421, endPoint x: 701, endPoint y: 418, distance: 70.8
click at [701, 418] on div at bounding box center [495, 349] width 914 height 453
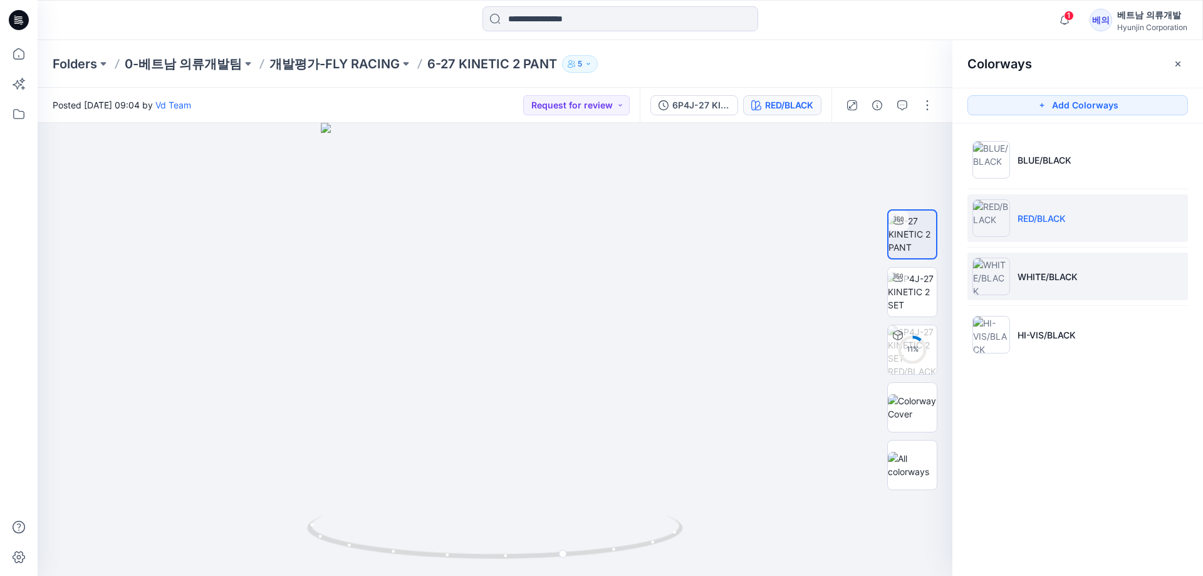
click at [996, 272] on img at bounding box center [991, 276] width 38 height 38
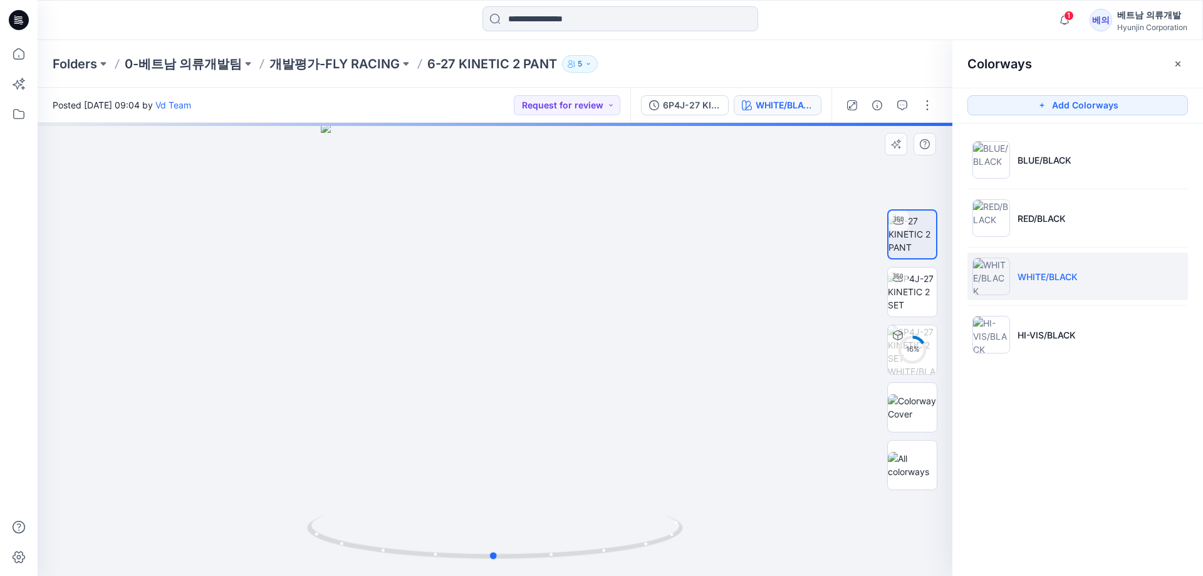
drag, startPoint x: 715, startPoint y: 404, endPoint x: 728, endPoint y: 408, distance: 13.9
click at [728, 408] on div at bounding box center [495, 349] width 914 height 453
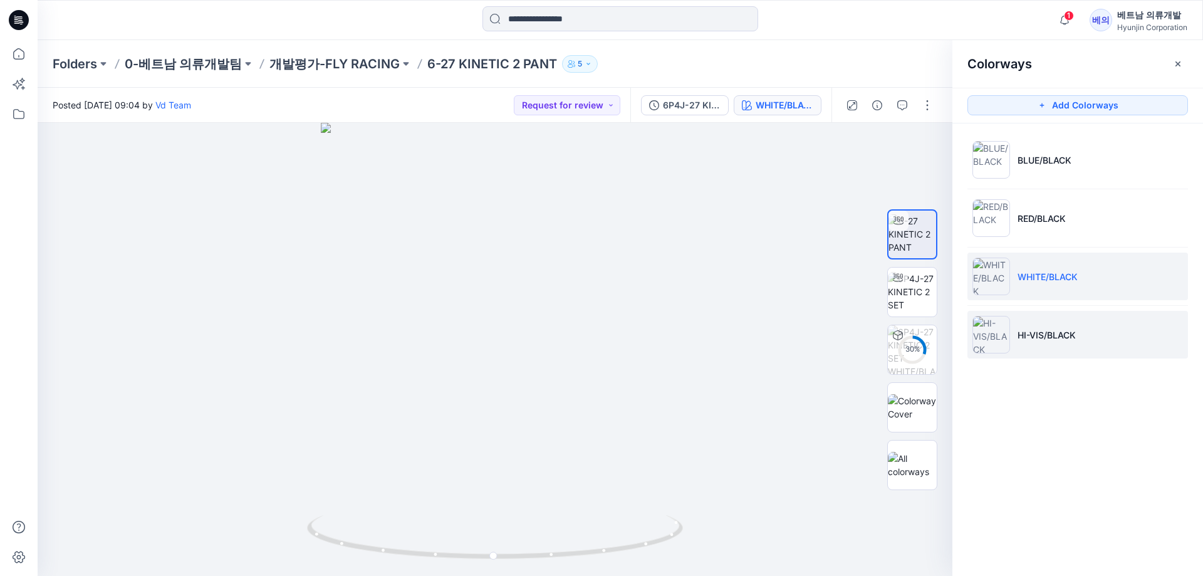
click at [1003, 342] on img at bounding box center [991, 335] width 38 height 38
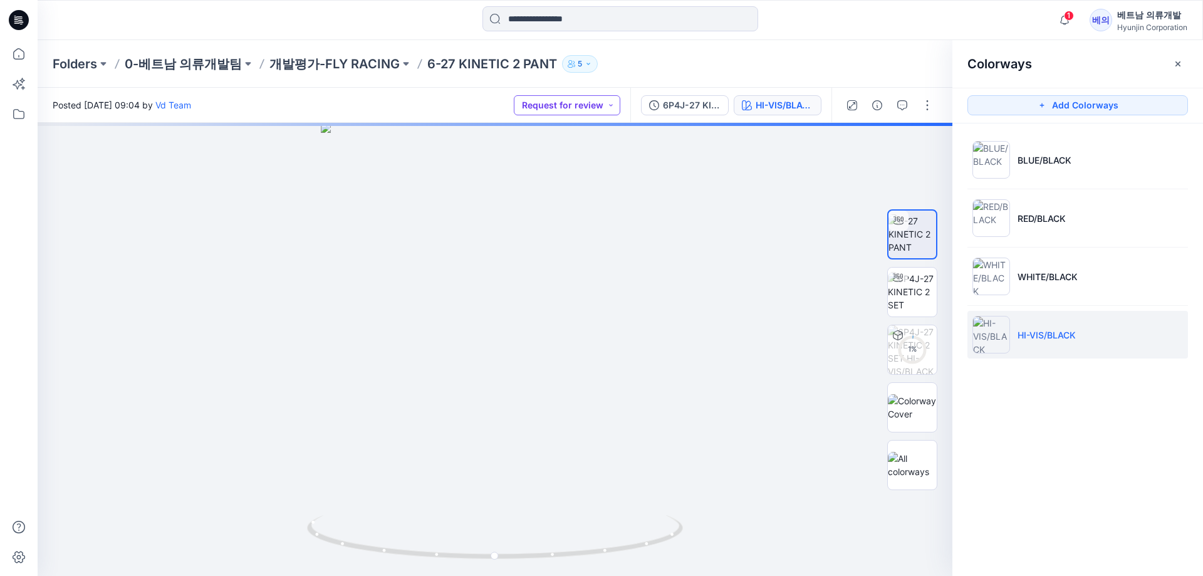
click at [583, 106] on button "Request for review" at bounding box center [567, 105] width 106 height 20
click at [558, 193] on p "Approved" at bounding box center [553, 191] width 41 height 16
click at [750, 289] on div at bounding box center [495, 349] width 914 height 453
